Goal: Information Seeking & Learning: Learn about a topic

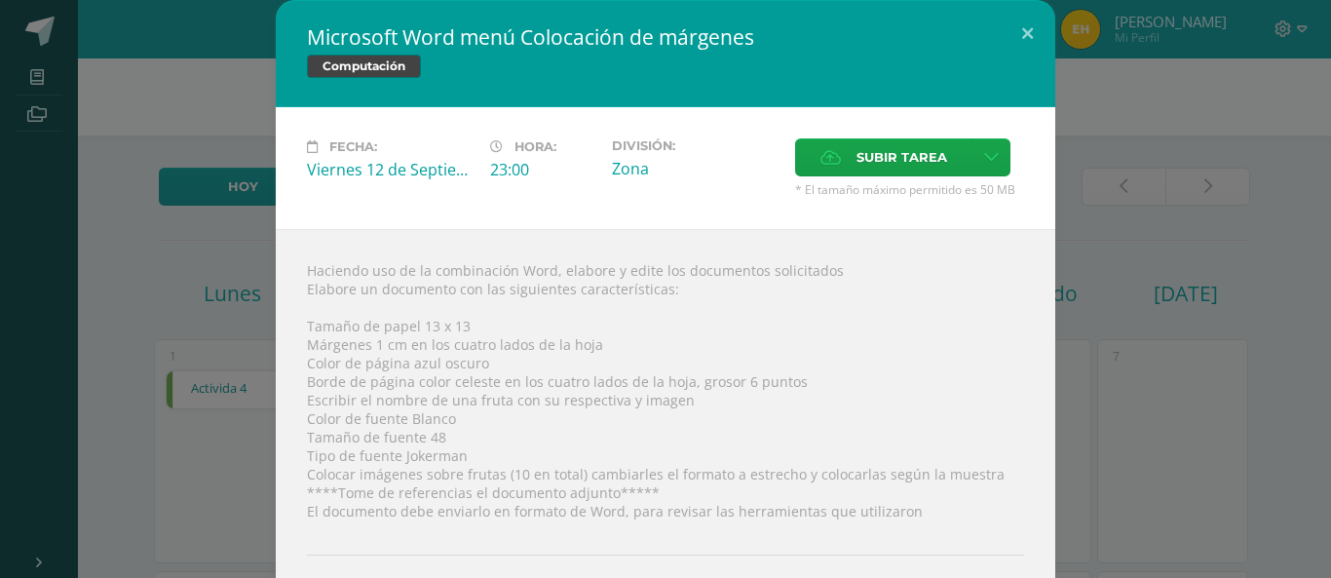
scroll to position [179, 0]
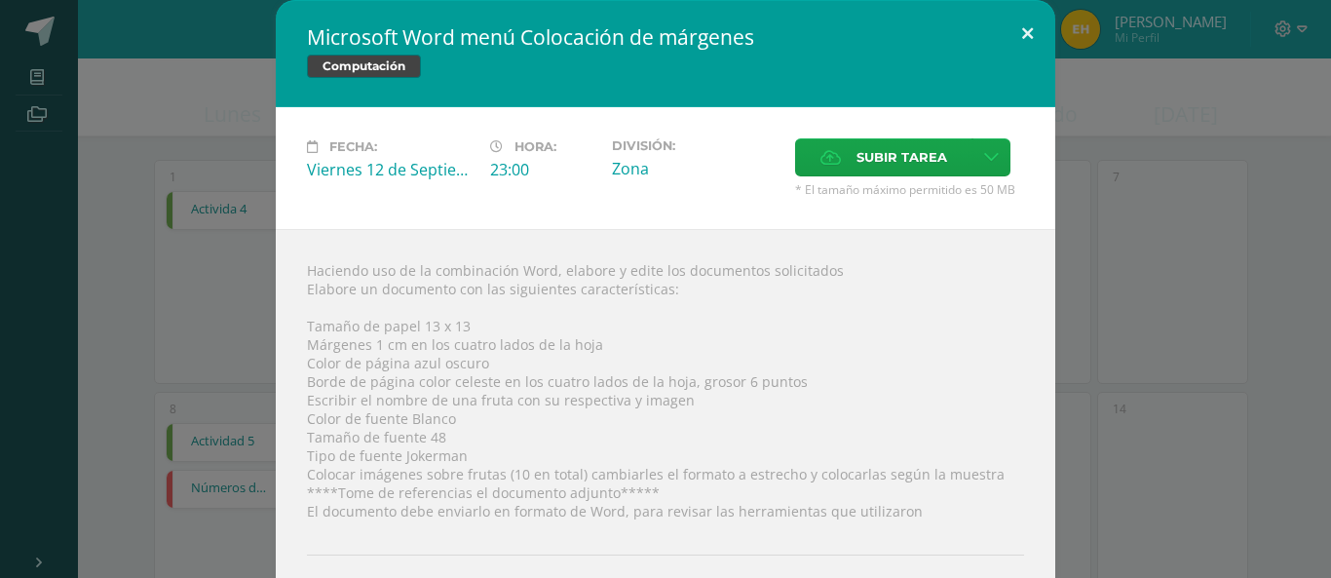
click at [1019, 22] on button at bounding box center [1028, 33] width 56 height 66
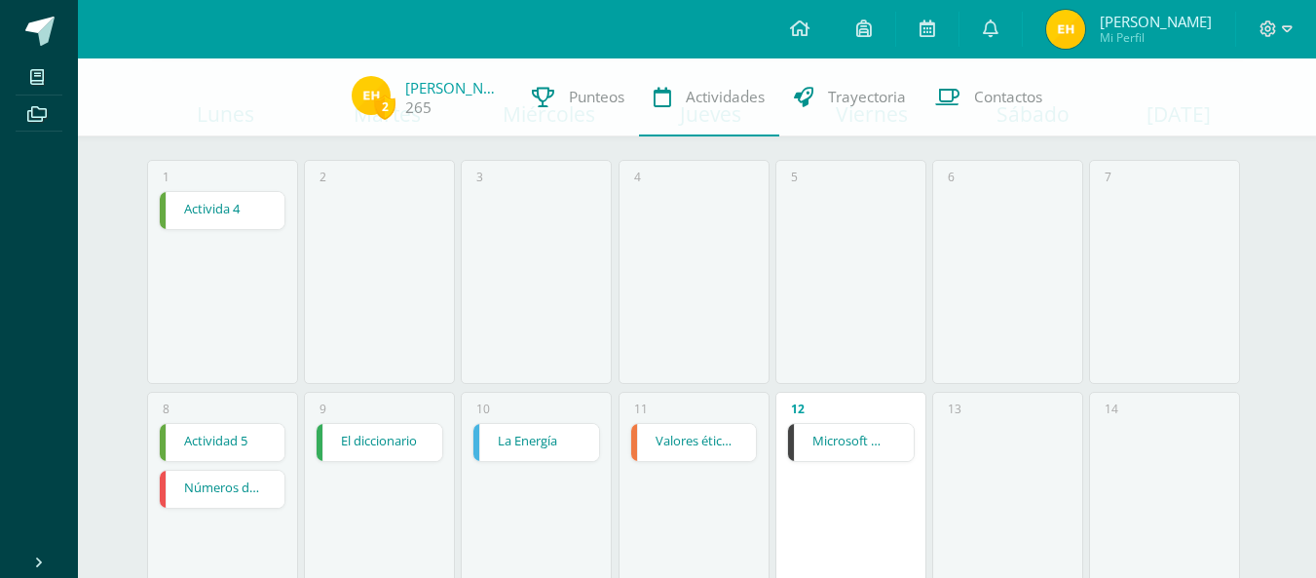
click at [860, 434] on link "Microsoft Word menú Colocación de márgenes" at bounding box center [851, 442] width 126 height 37
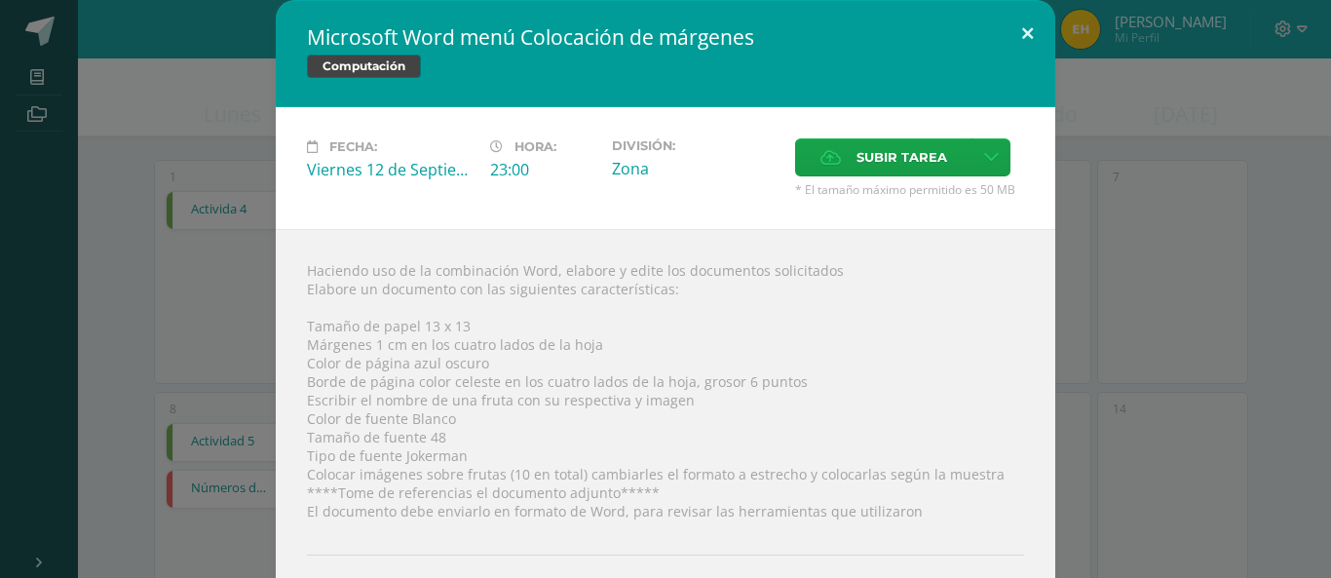
click at [1021, 42] on button at bounding box center [1028, 33] width 56 height 66
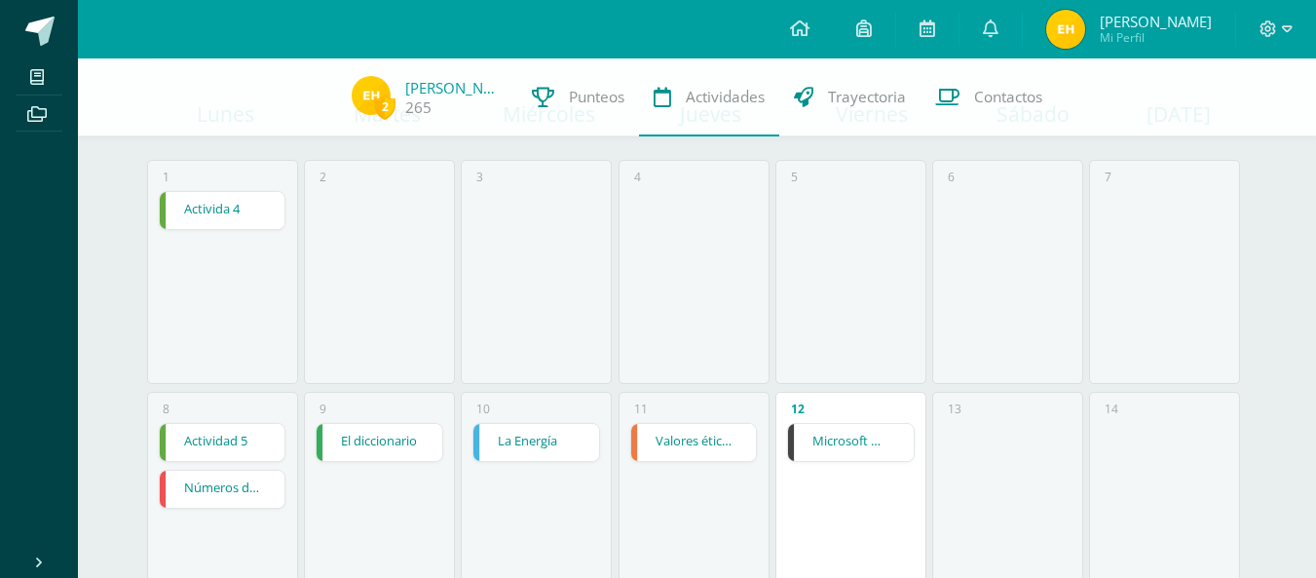
click at [891, 450] on link "Microsoft Word menú Colocación de márgenes" at bounding box center [851, 442] width 126 height 37
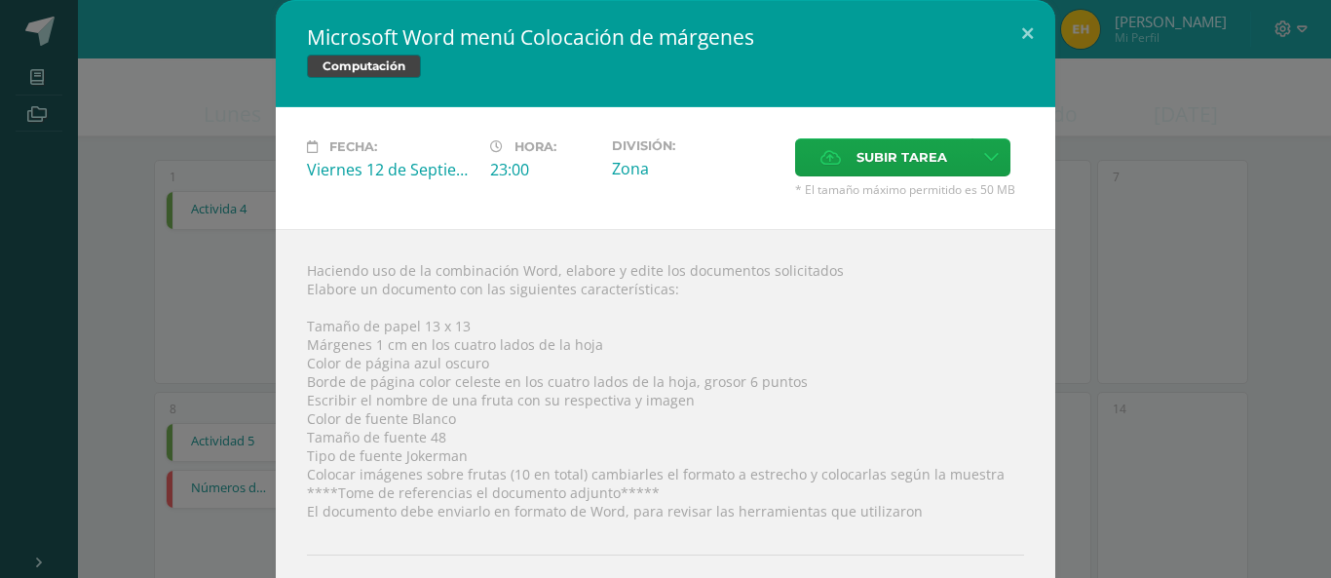
click at [869, 562] on div "Entregas" at bounding box center [665, 576] width 717 height 80
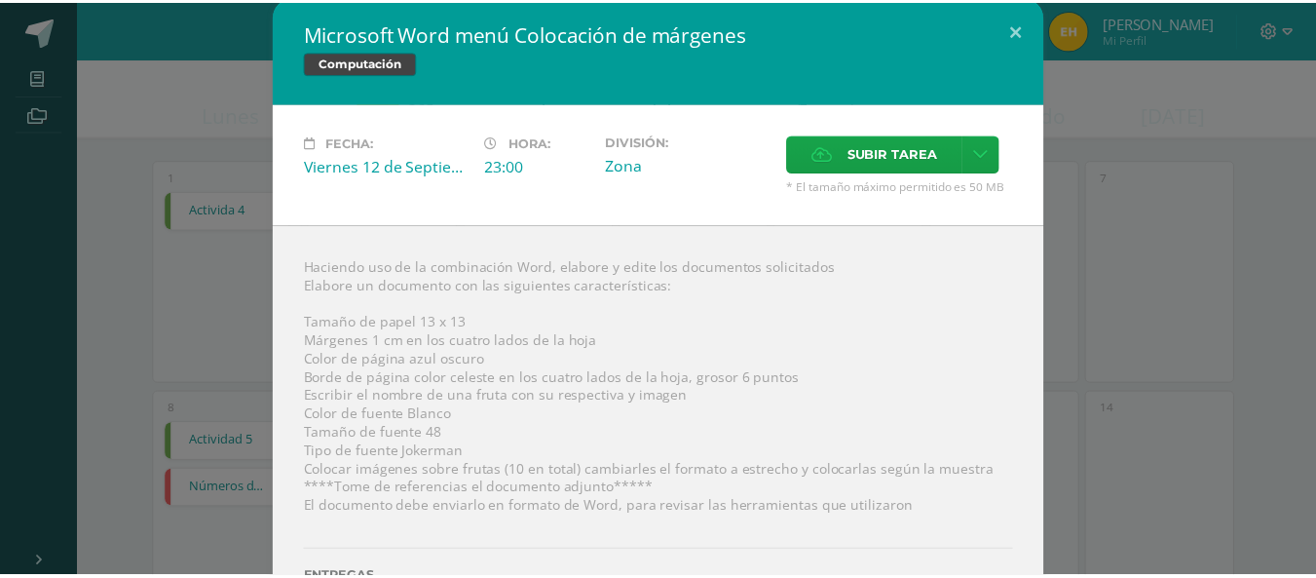
scroll to position [0, 0]
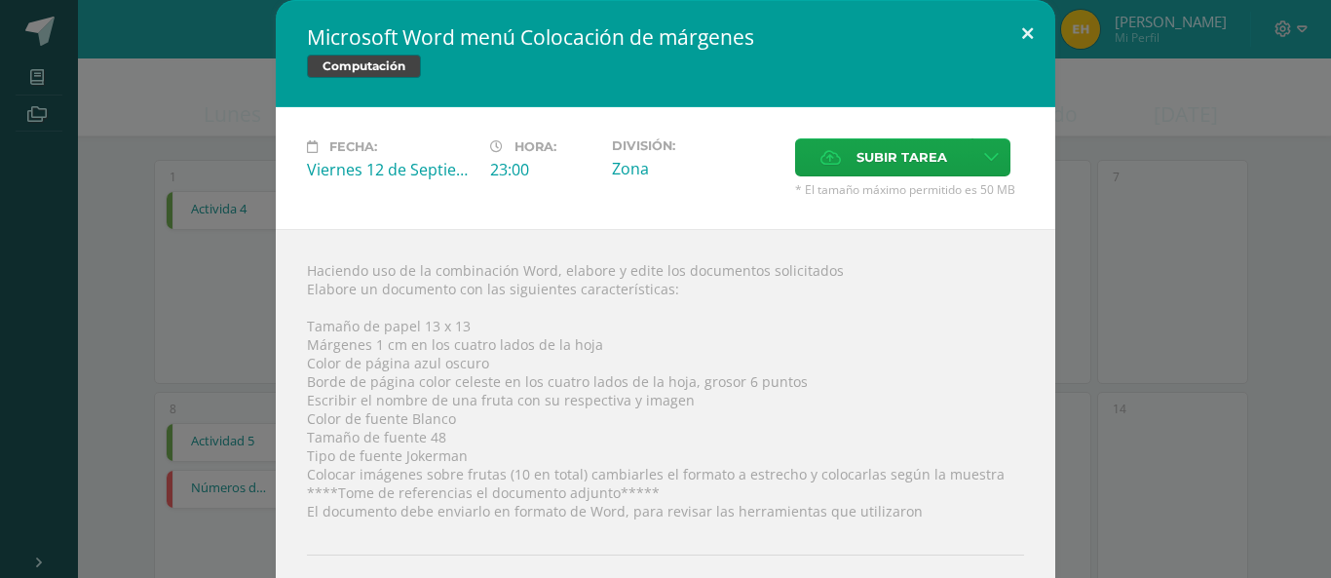
click at [1021, 31] on button at bounding box center [1028, 33] width 56 height 66
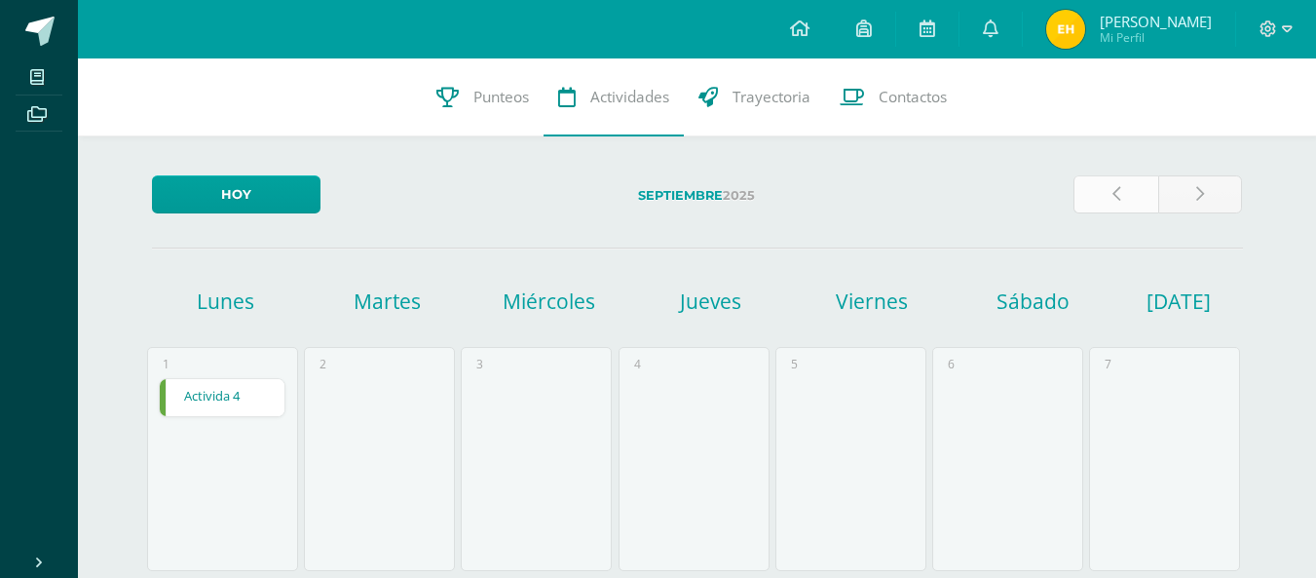
click at [1115, 186] on icon at bounding box center [1117, 194] width 8 height 17
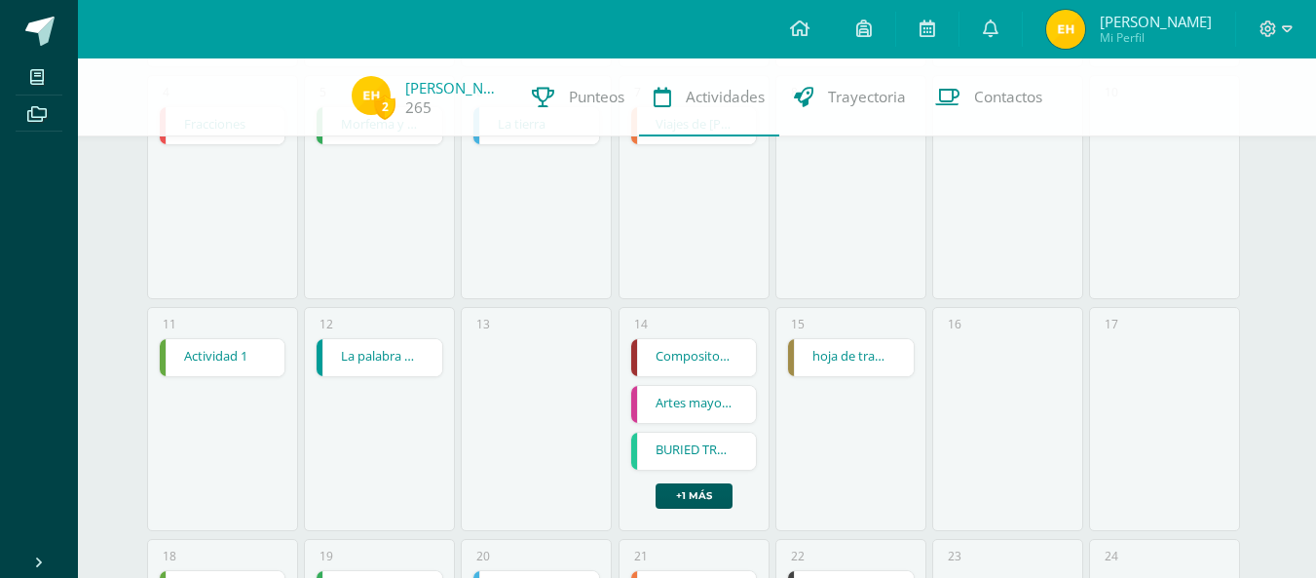
scroll to position [505, 0]
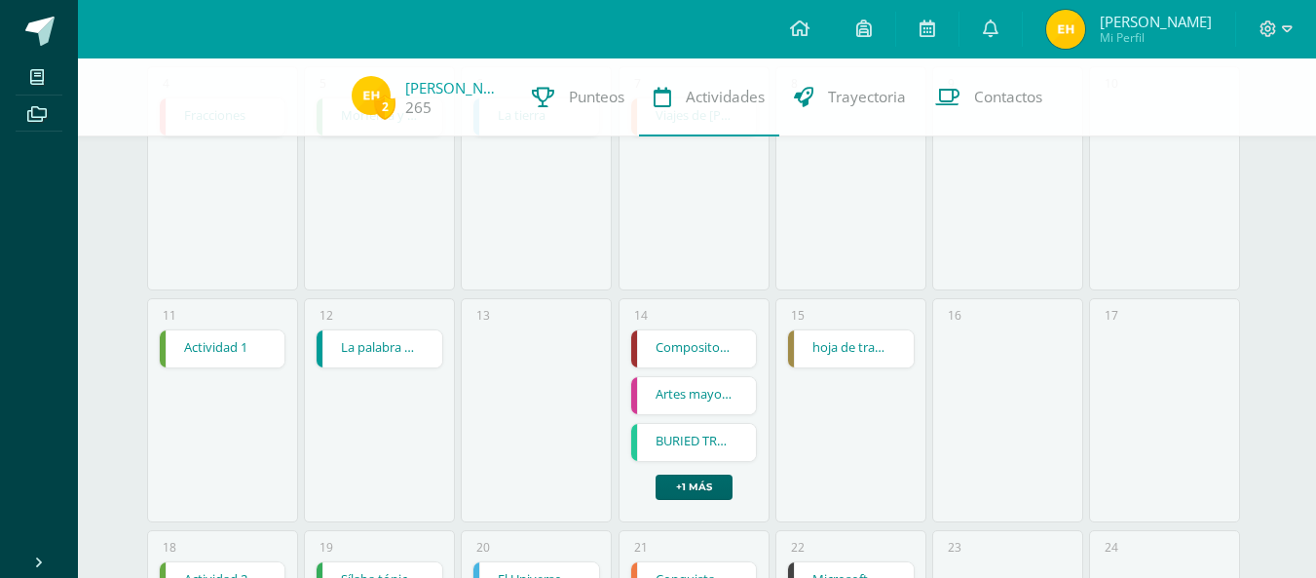
click at [706, 495] on link "+1 más" at bounding box center [694, 486] width 77 height 25
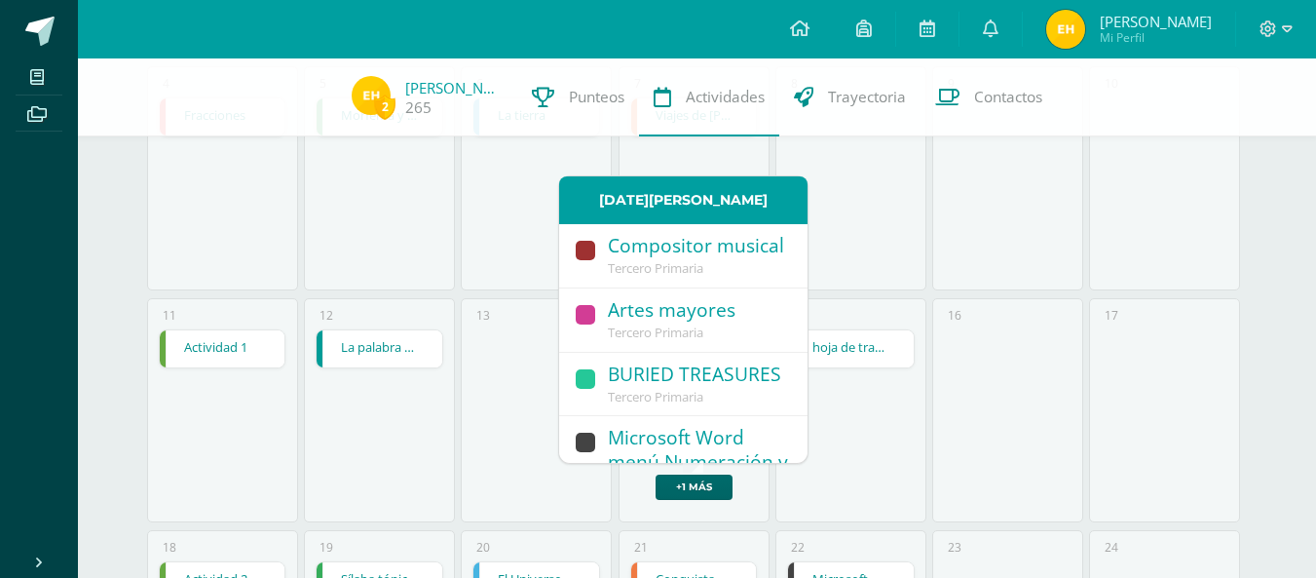
click at [706, 495] on link "+1 más" at bounding box center [694, 486] width 77 height 25
click at [646, 389] on div "BURIED TREASURES" at bounding box center [698, 375] width 180 height 26
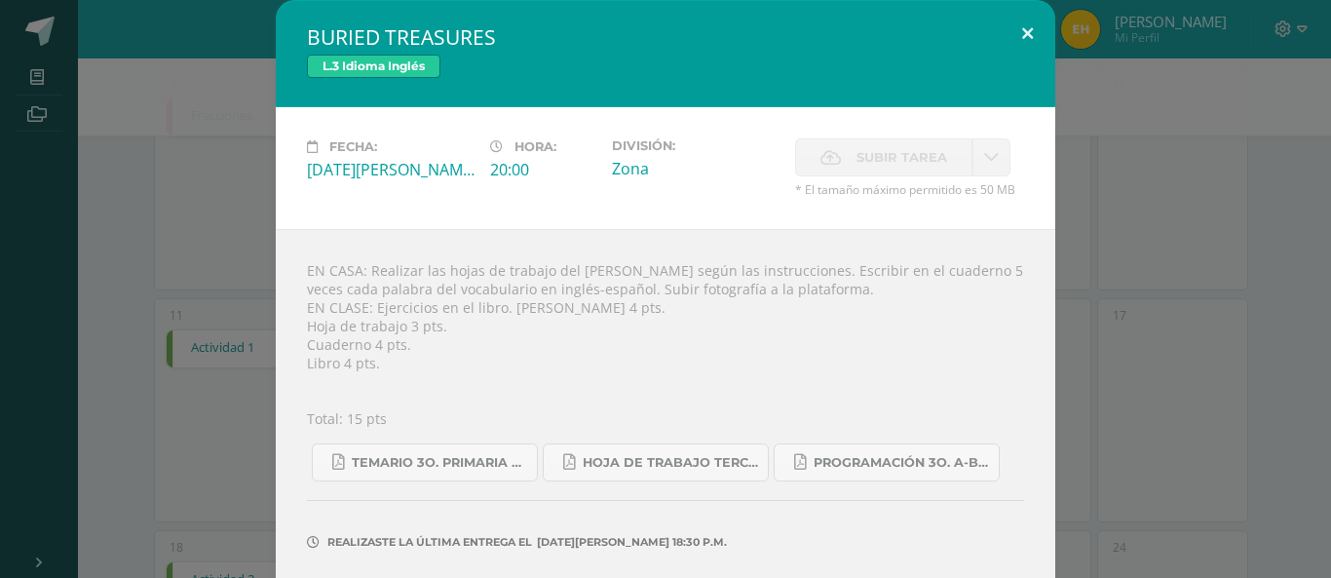
click at [1020, 34] on button at bounding box center [1028, 33] width 56 height 66
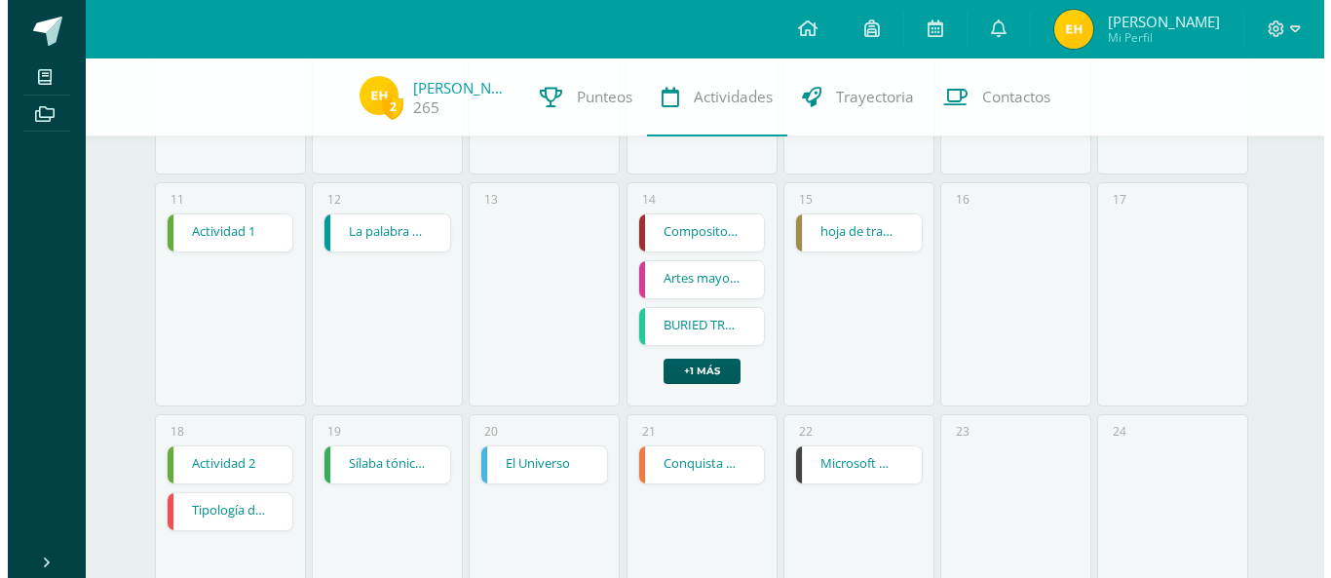
scroll to position [624, 0]
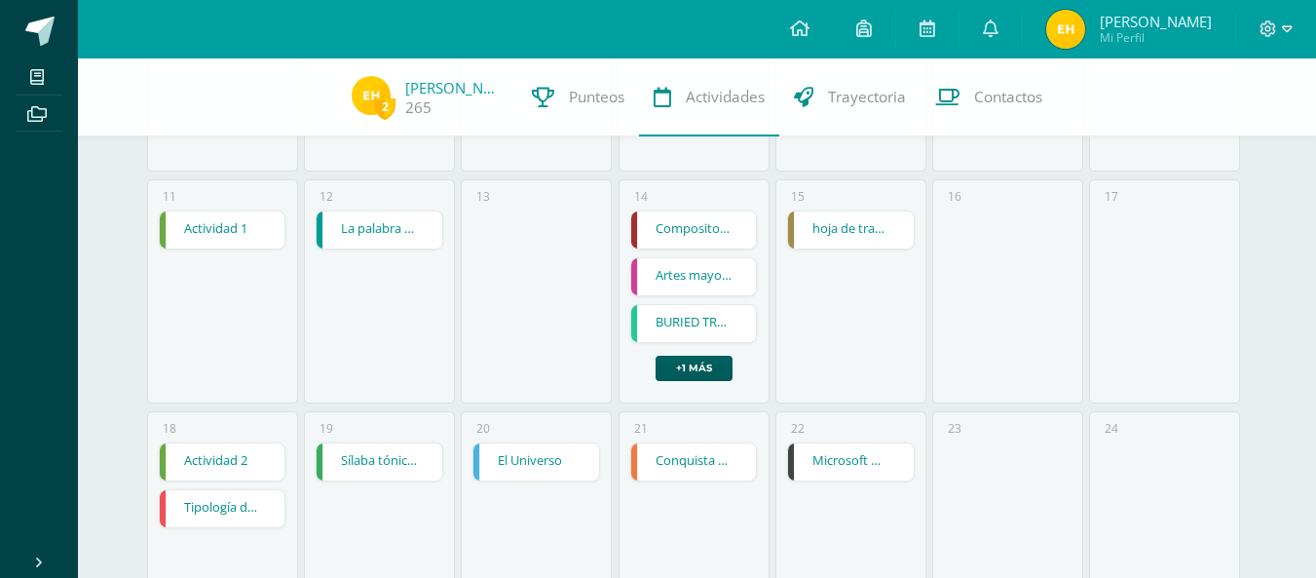
click at [850, 467] on link "Microsoft Word menú diseño tamaño de papel" at bounding box center [851, 461] width 126 height 37
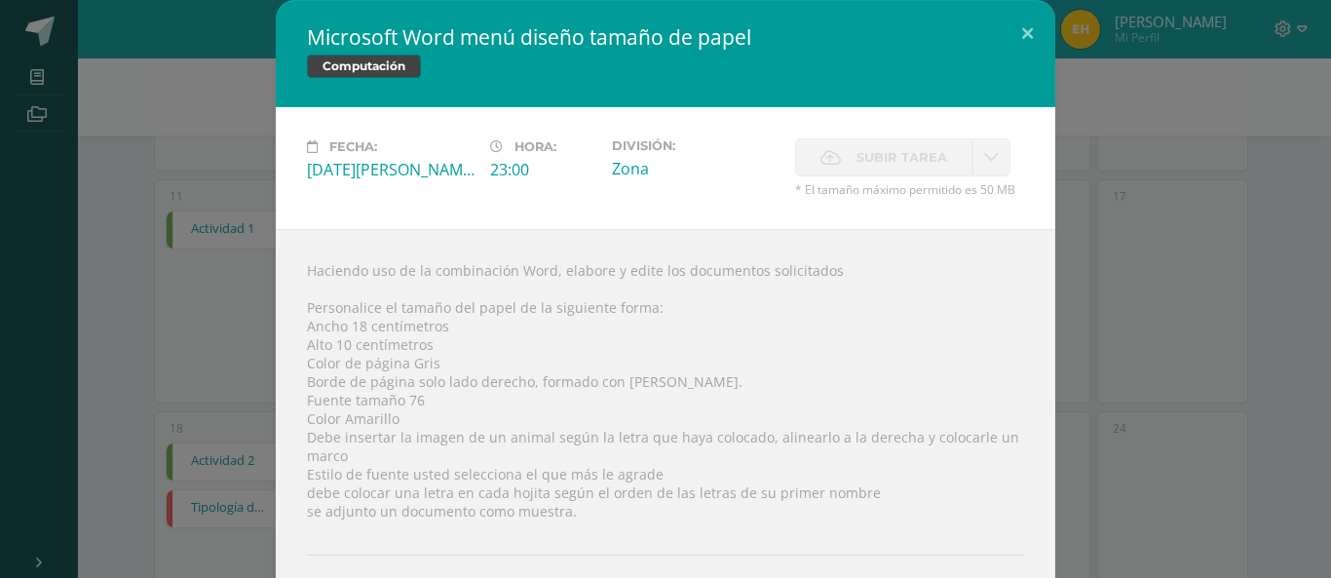
click at [1008, 120] on div "Fecha: Viernes 22 de Agosto Hora: 23:00 División: Zona Subir tarea Subir enlace" at bounding box center [665, 168] width 779 height 122
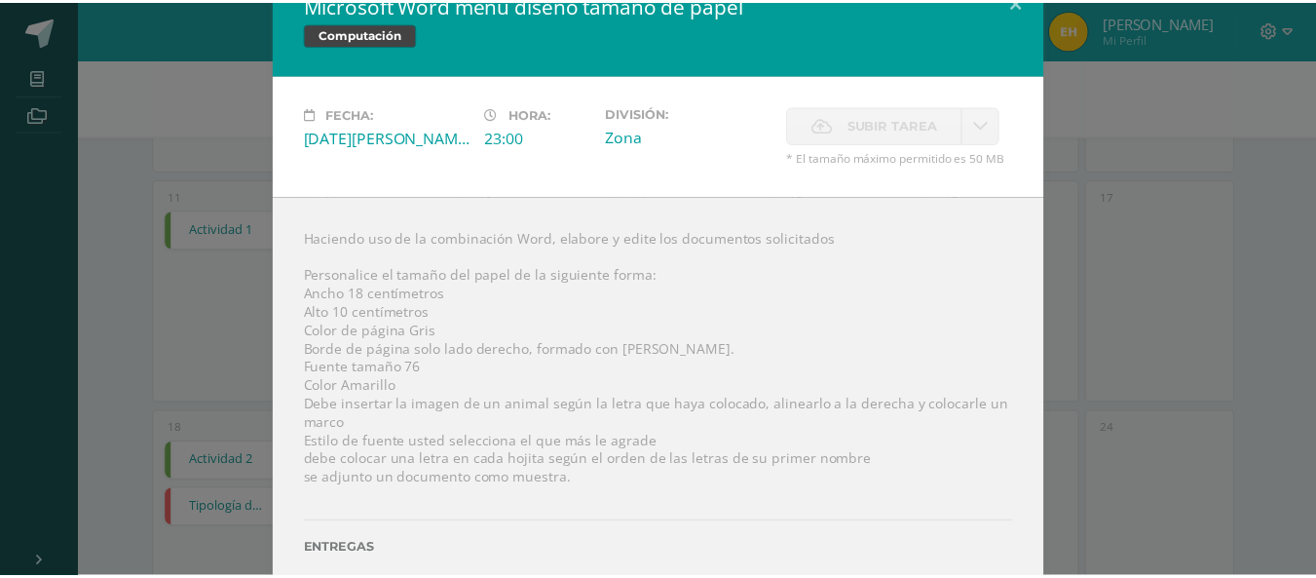
scroll to position [0, 0]
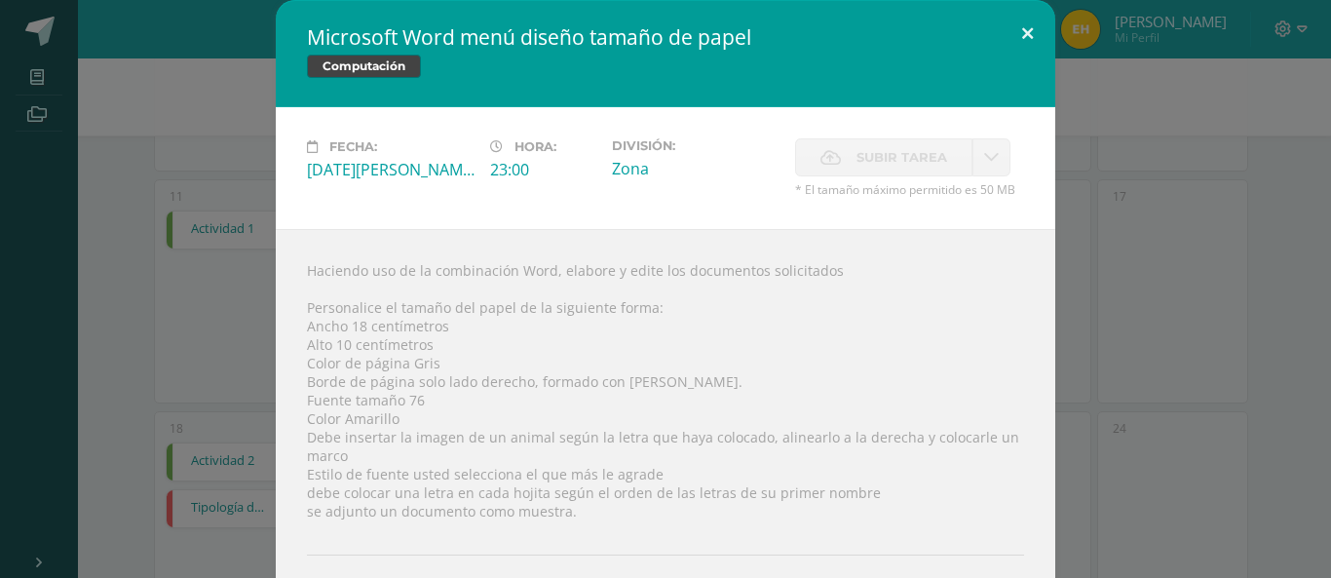
click at [1018, 39] on button at bounding box center [1028, 33] width 56 height 66
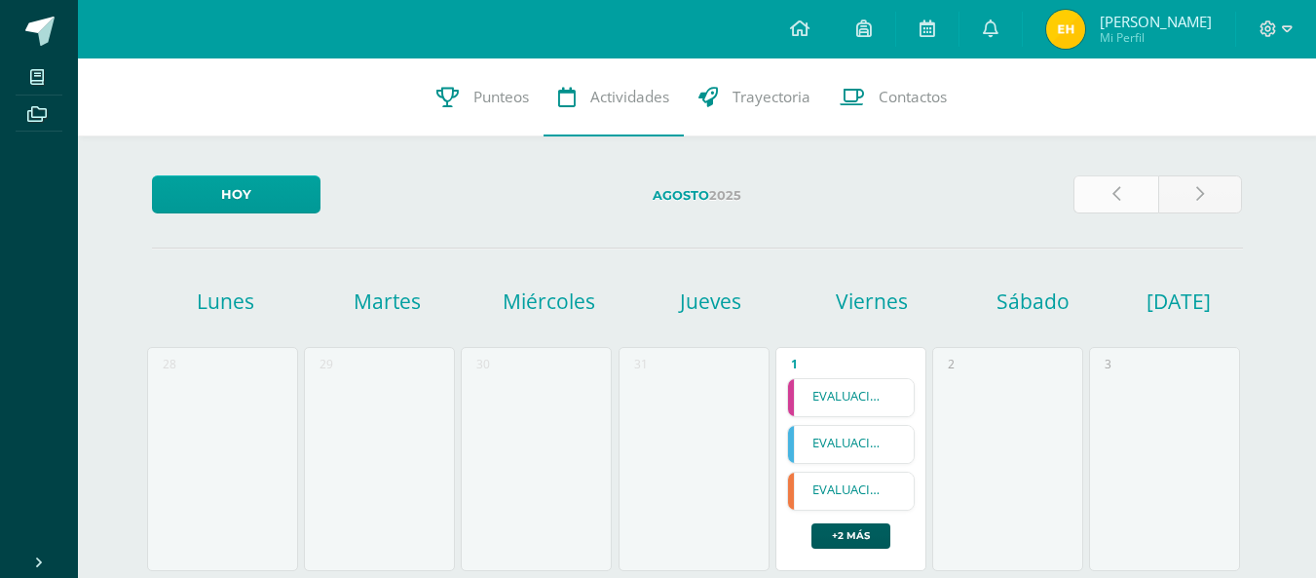
click at [1131, 196] on link at bounding box center [1116, 194] width 85 height 38
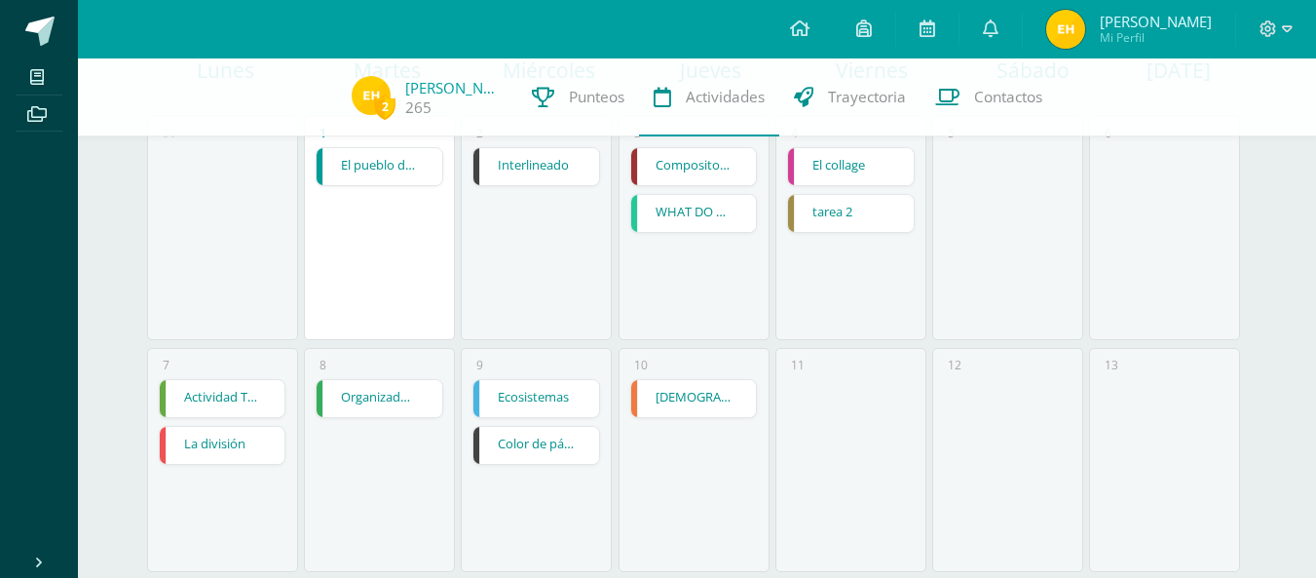
scroll to position [218, 0]
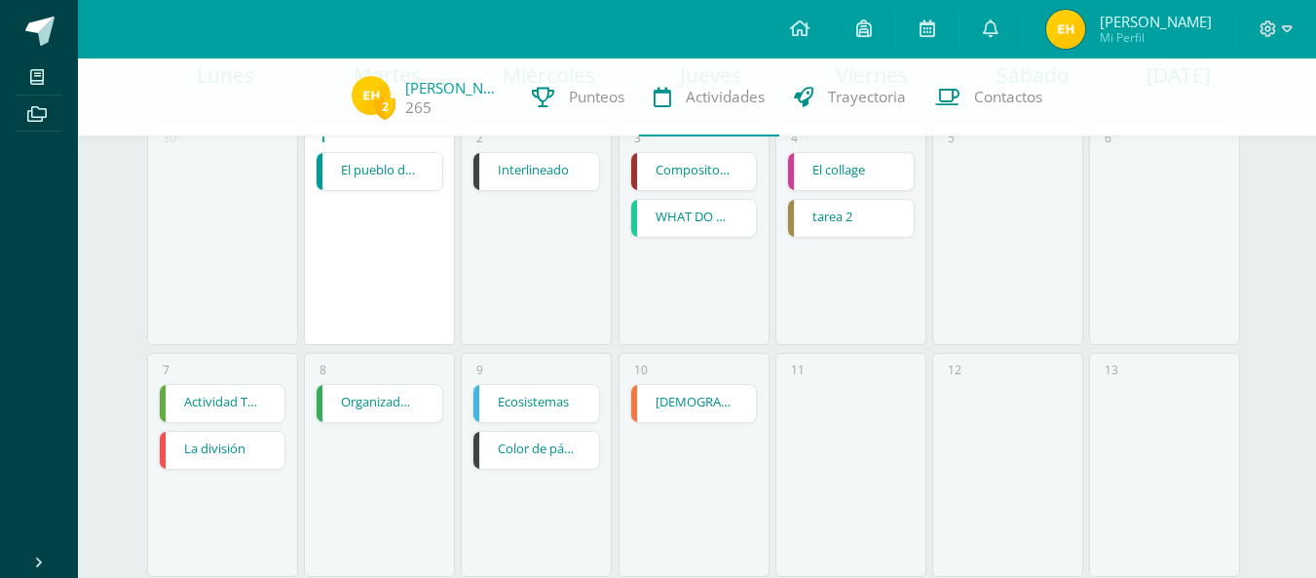
click at [530, 447] on link "Color de página" at bounding box center [537, 450] width 126 height 37
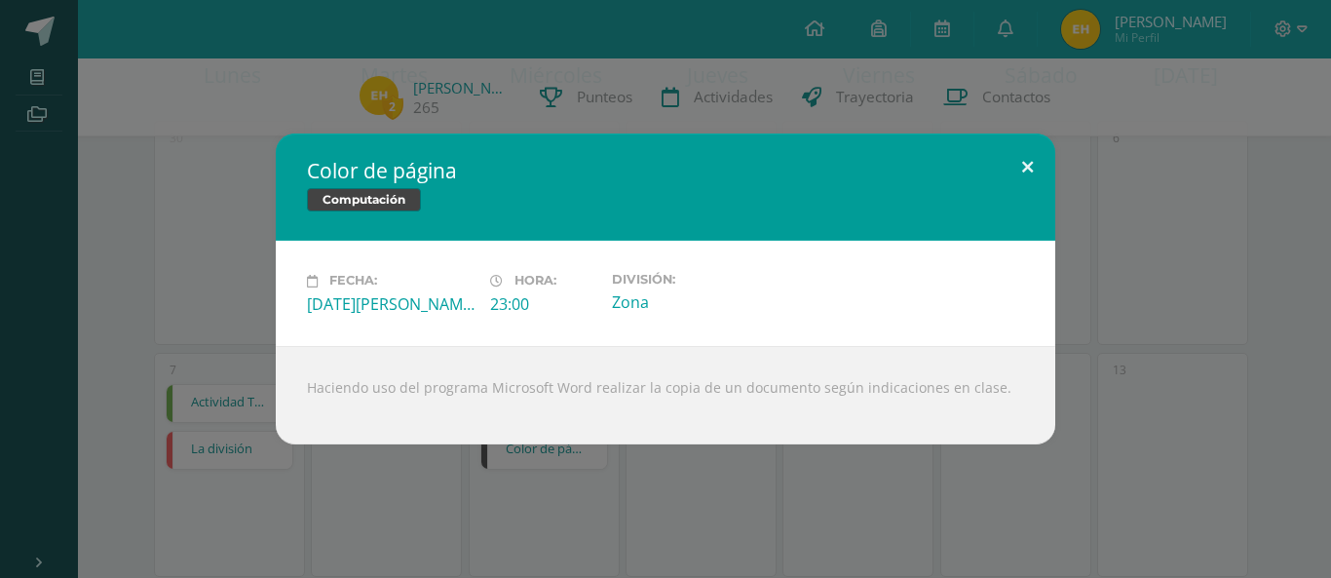
click at [1025, 163] on button at bounding box center [1028, 166] width 56 height 66
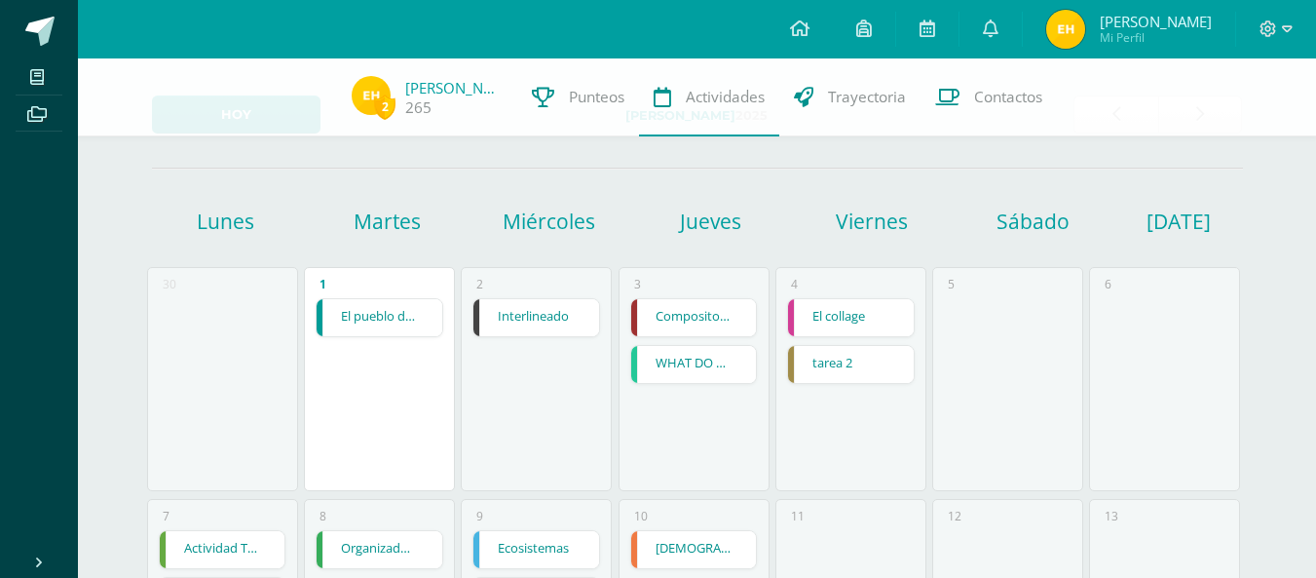
scroll to position [0, 0]
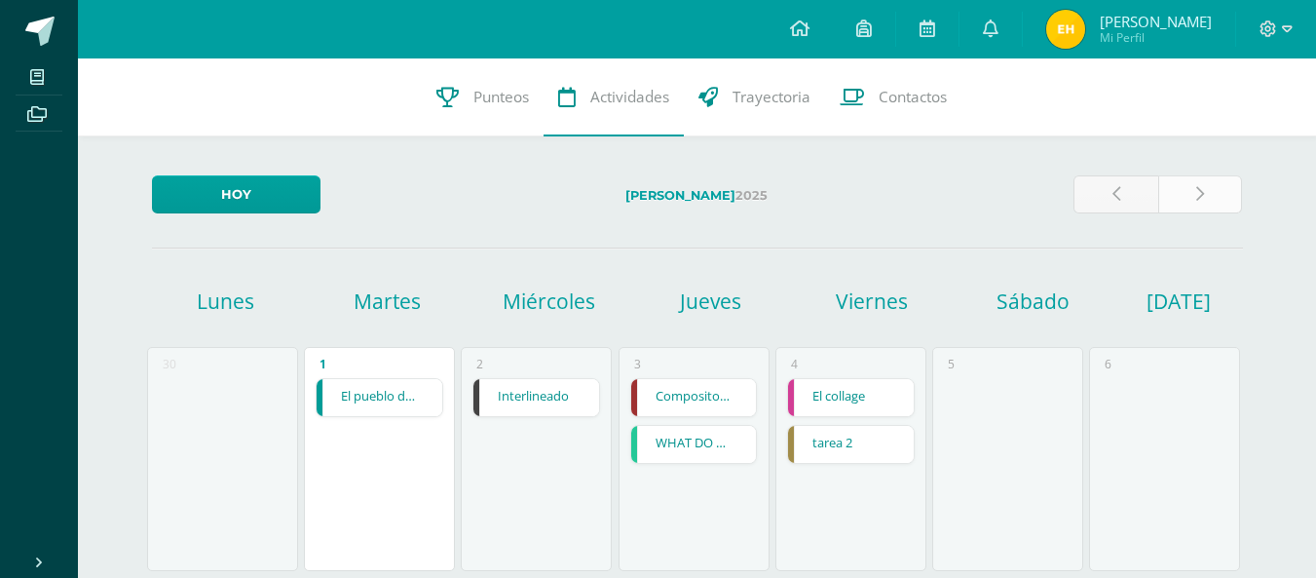
click at [1203, 203] on link at bounding box center [1200, 194] width 85 height 38
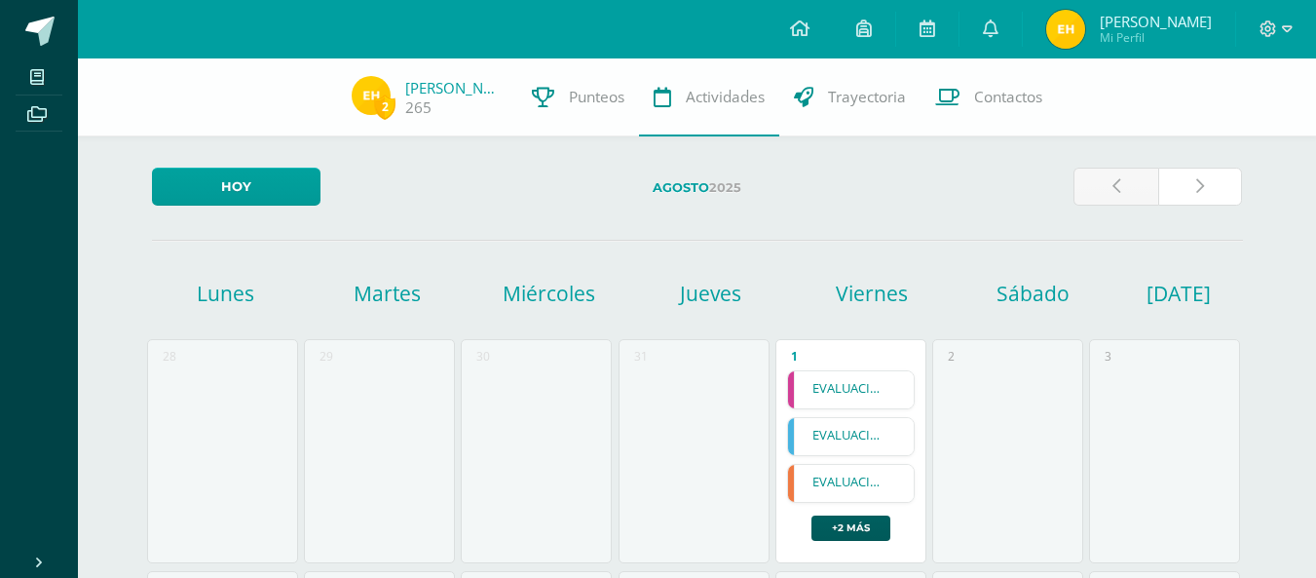
click at [1203, 203] on link at bounding box center [1200, 187] width 85 height 38
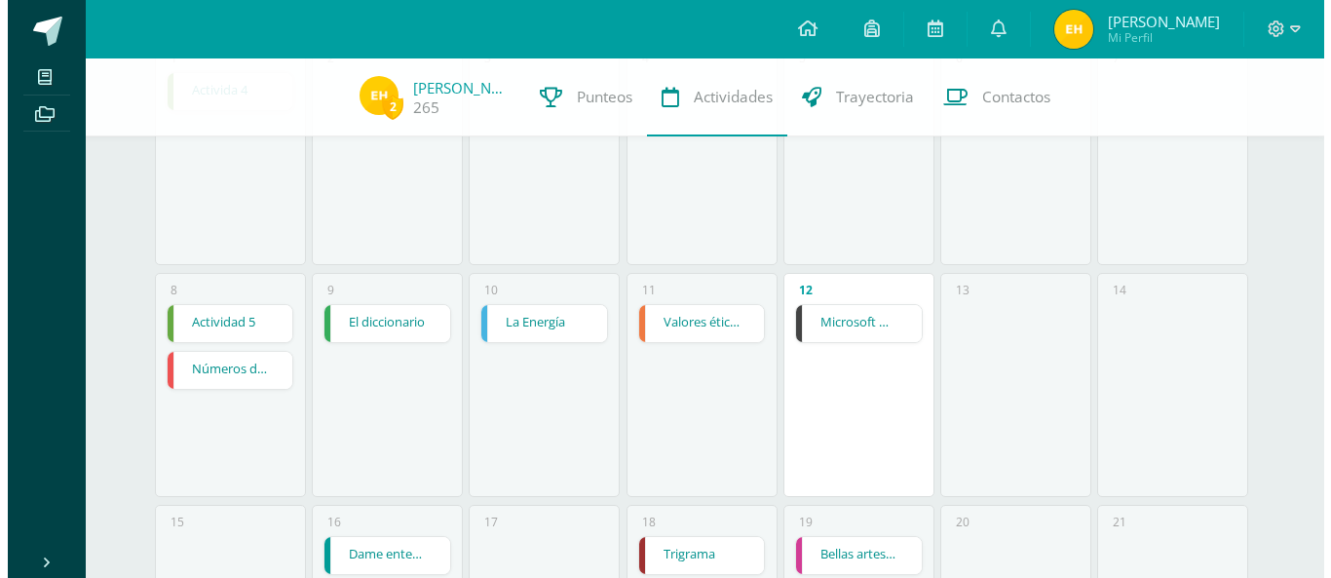
scroll to position [301, 0]
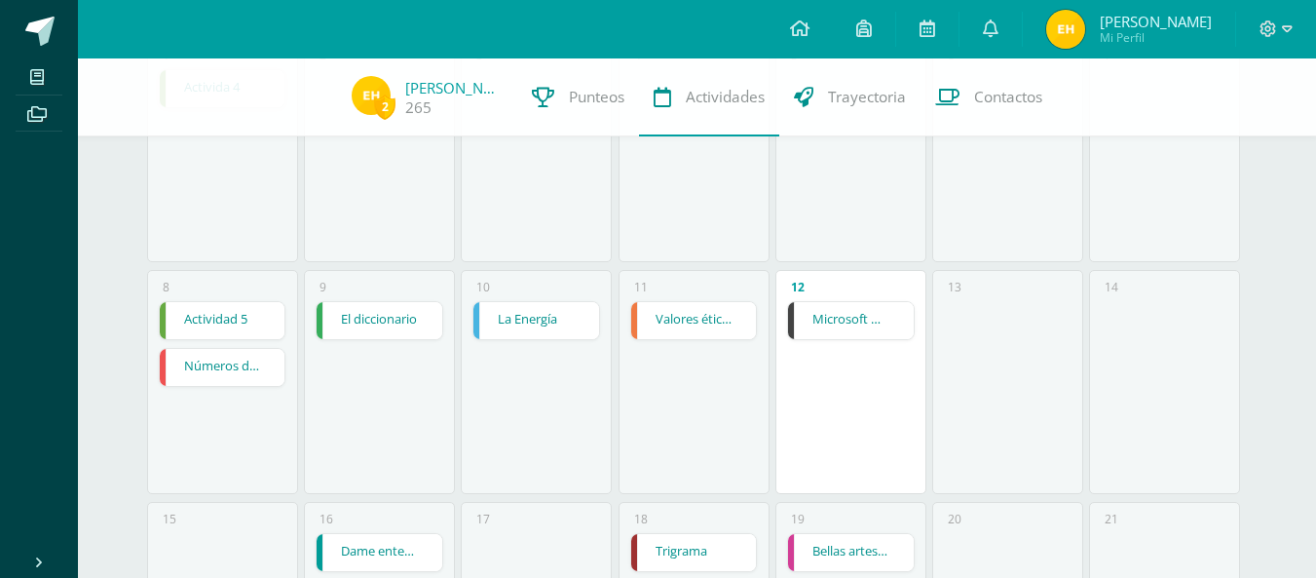
click at [866, 322] on link "Microsoft Word menú Colocación de márgenes" at bounding box center [851, 320] width 126 height 37
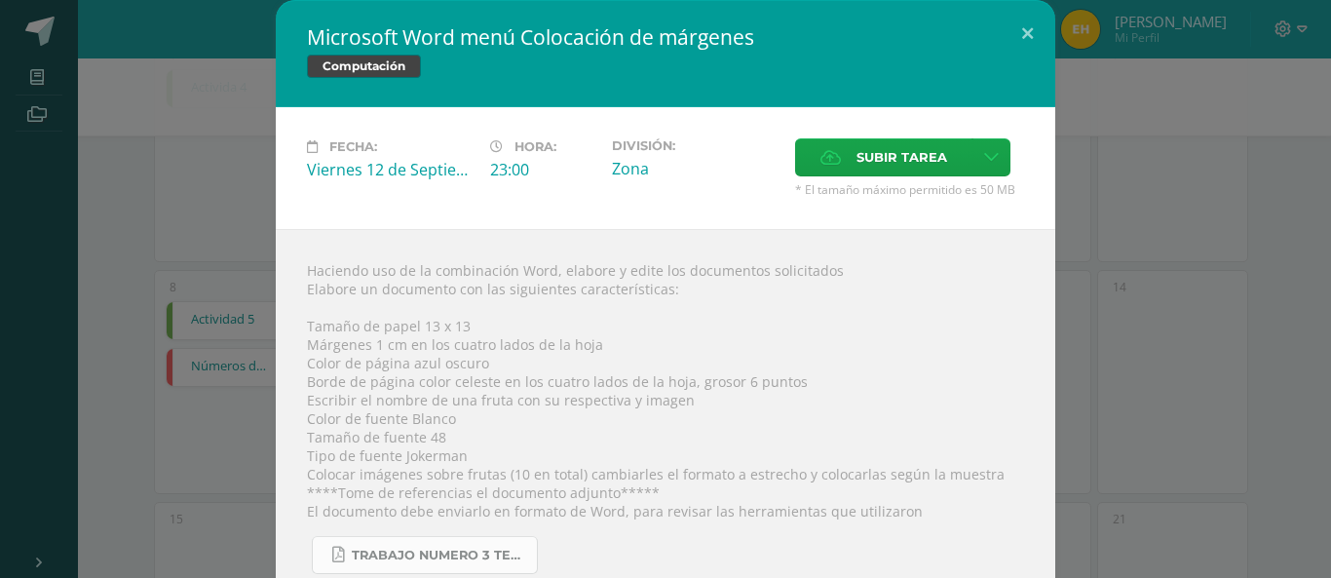
drag, startPoint x: 415, startPoint y: 535, endPoint x: 414, endPoint y: 550, distance: 14.6
click at [414, 550] on div "Trabajo numero 3 Tercero primaria.pdf" at bounding box center [665, 547] width 717 height 54
click at [414, 550] on span "Trabajo numero 3 Tercero primaria.pdf" at bounding box center [439, 556] width 175 height 16
